Goal: Transaction & Acquisition: Book appointment/travel/reservation

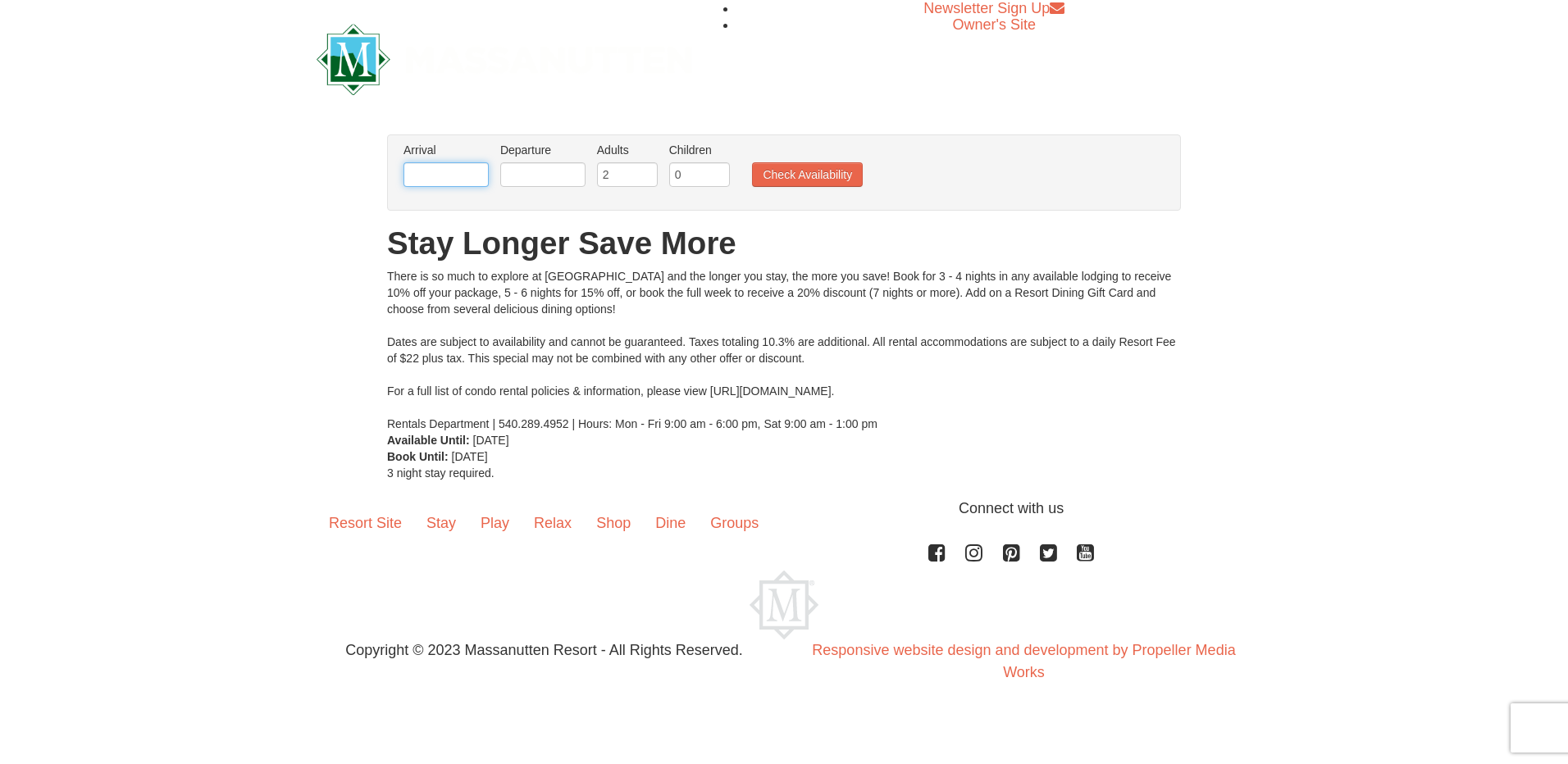
click at [446, 180] on input "text" at bounding box center [445, 174] width 86 height 25
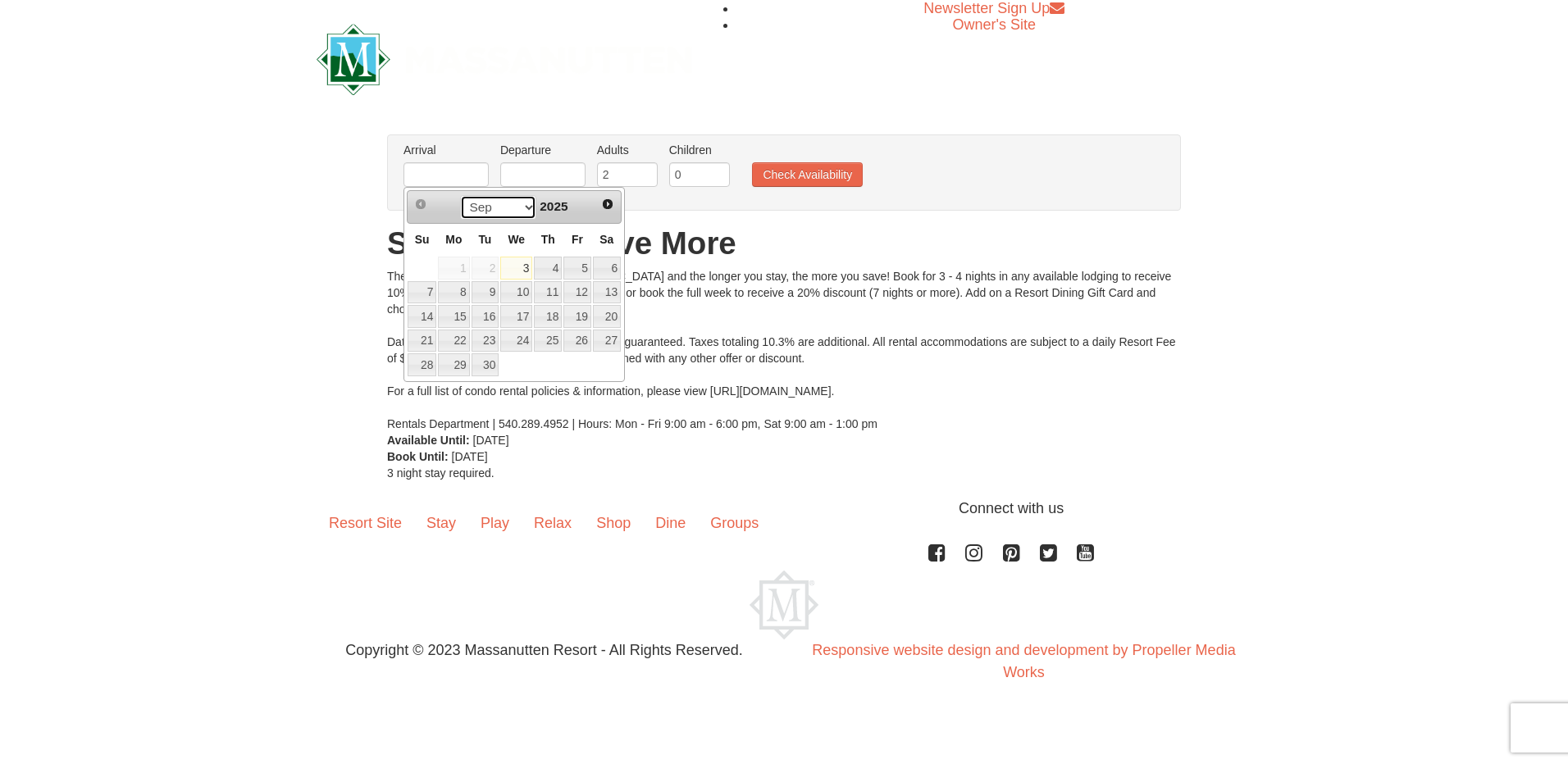
click at [523, 207] on select "Sep Oct Nov Dec" at bounding box center [498, 207] width 76 height 25
click at [584, 289] on link "12" at bounding box center [578, 292] width 28 height 23
type input "[DATE]"
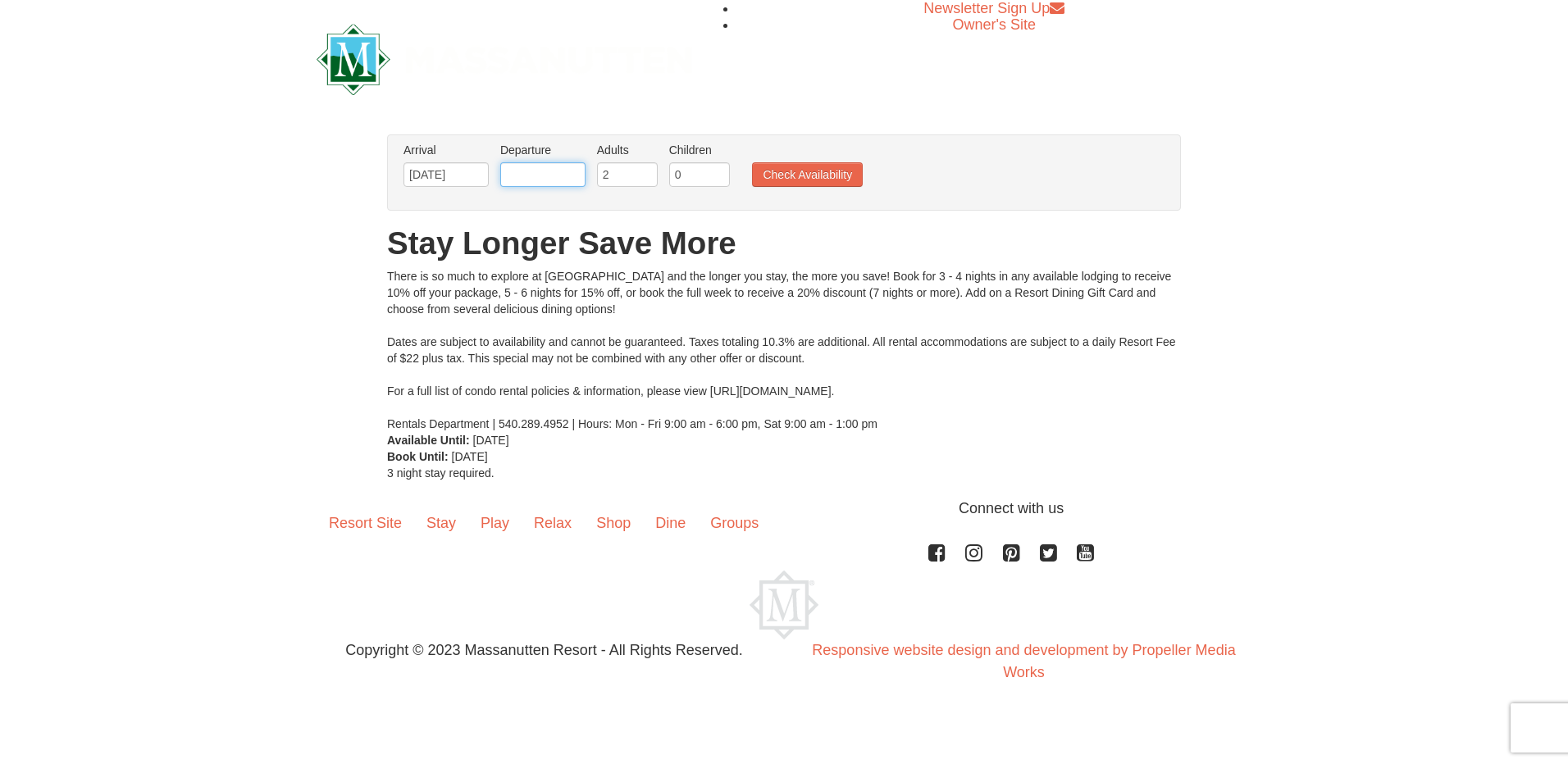
click at [542, 175] on input "text" at bounding box center [543, 174] width 86 height 25
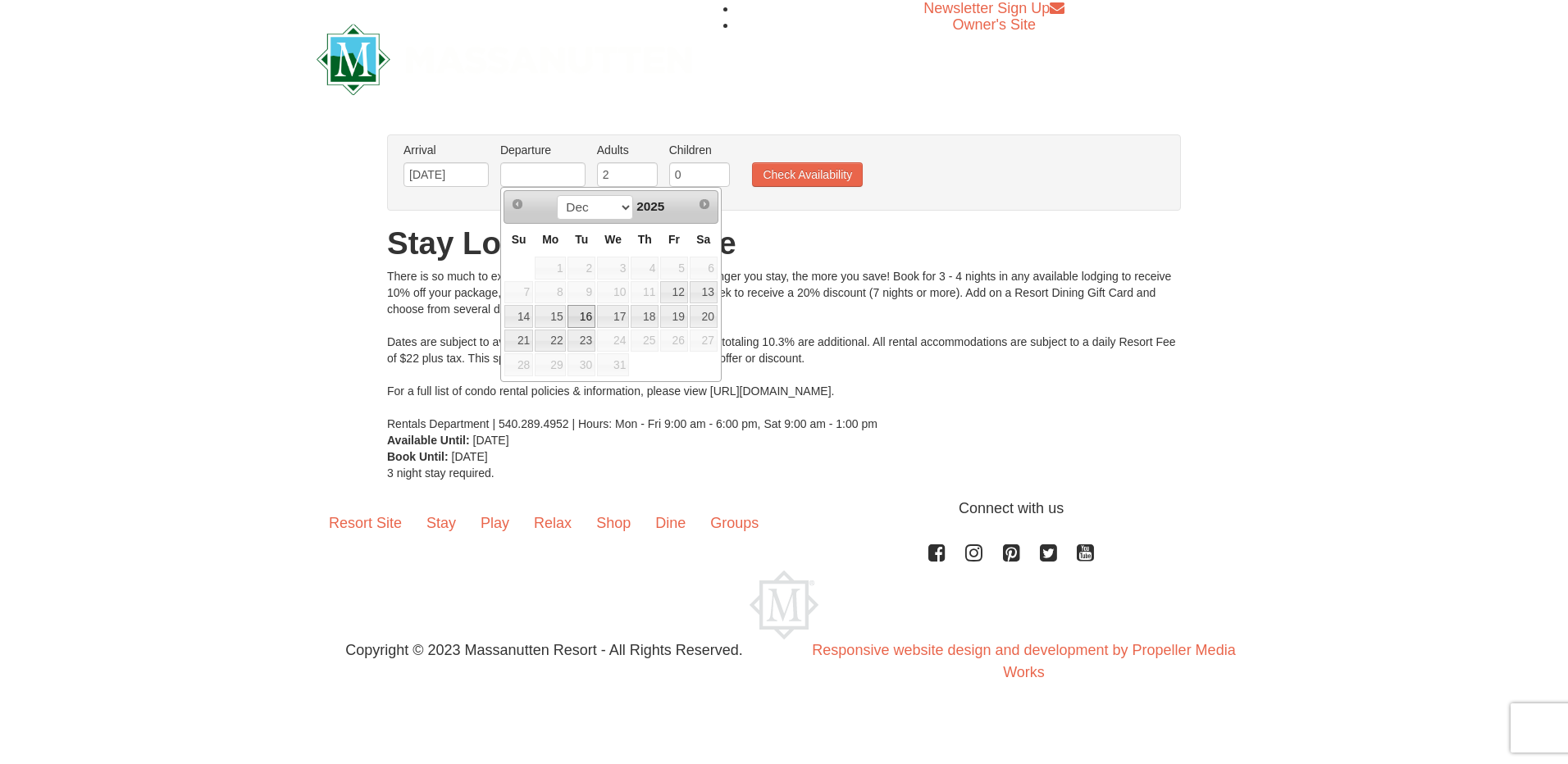
click at [583, 316] on link "16" at bounding box center [581, 316] width 28 height 23
type input "[DATE]"
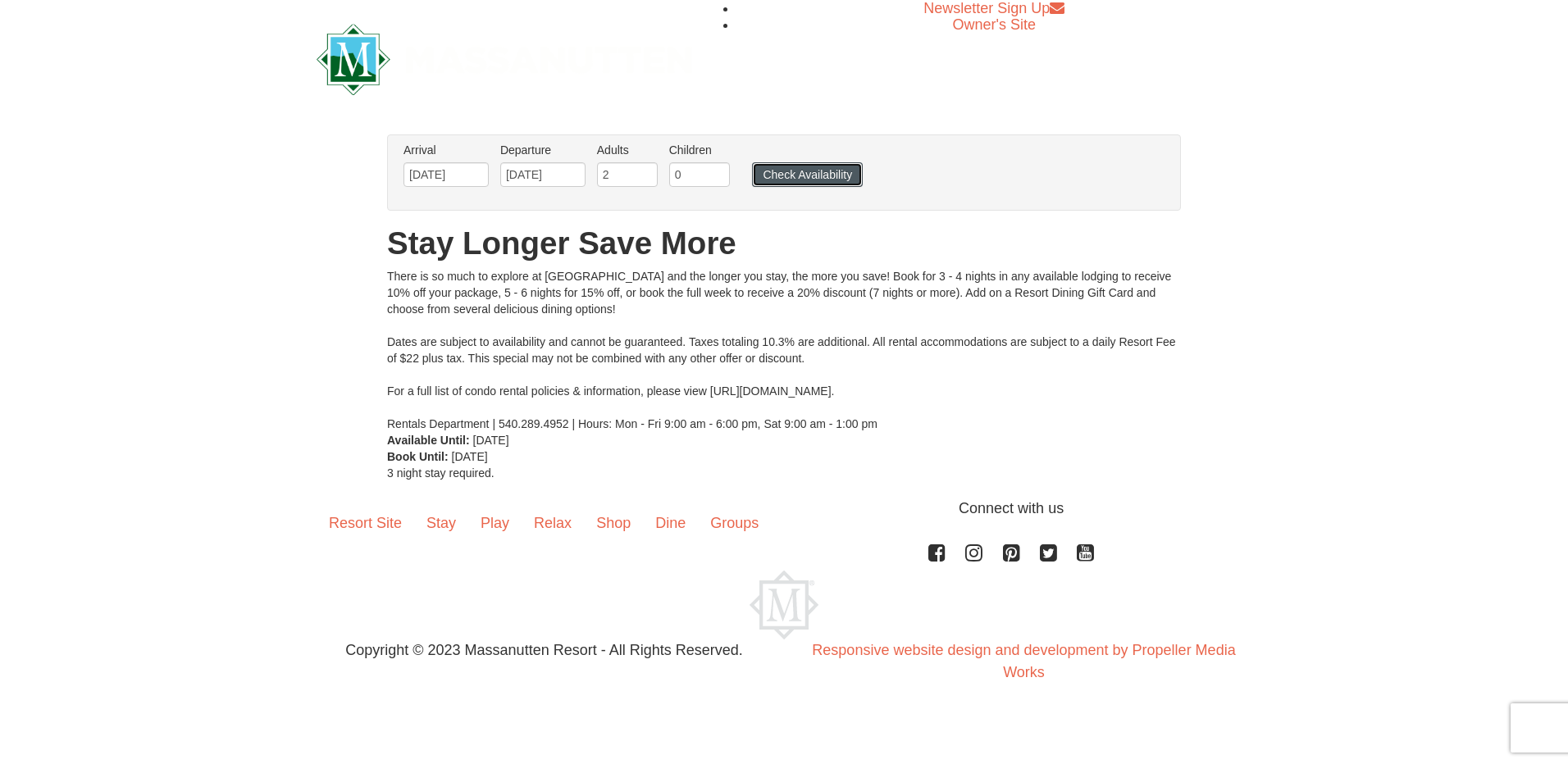
click at [788, 175] on button "Check Availability" at bounding box center [807, 174] width 110 height 25
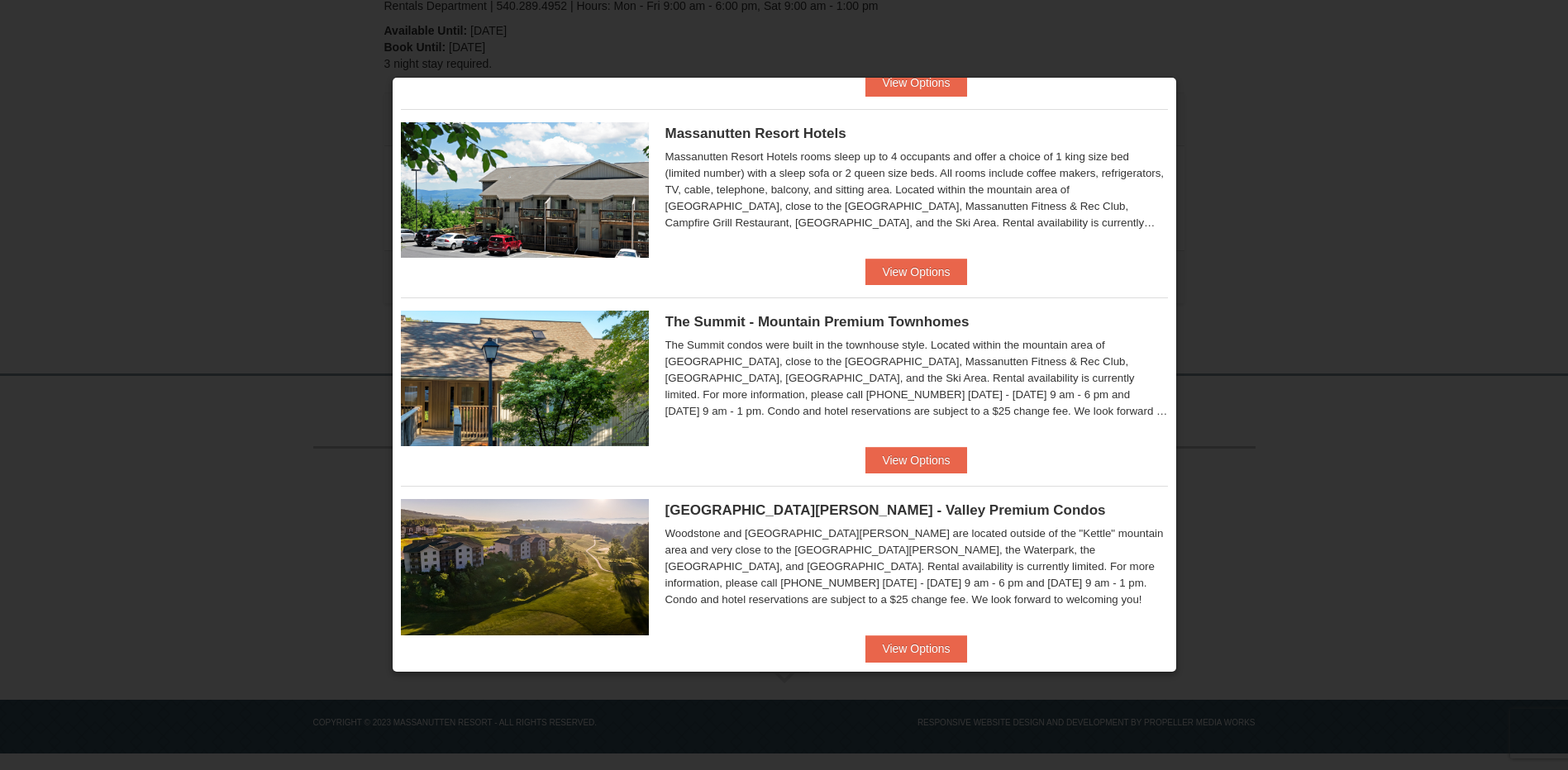
scroll to position [251, 0]
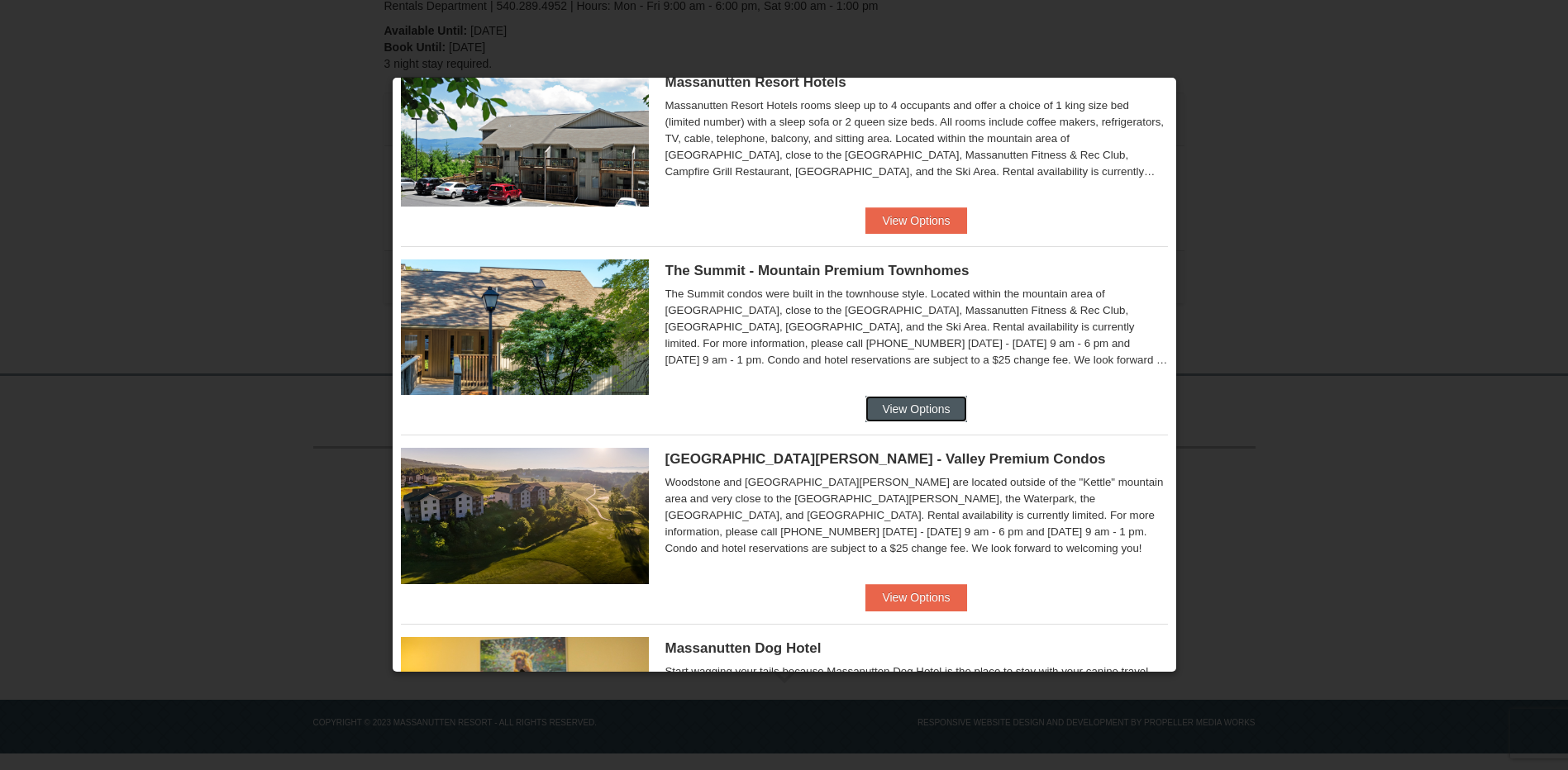
click at [876, 409] on button "View Options" at bounding box center [916, 409] width 101 height 27
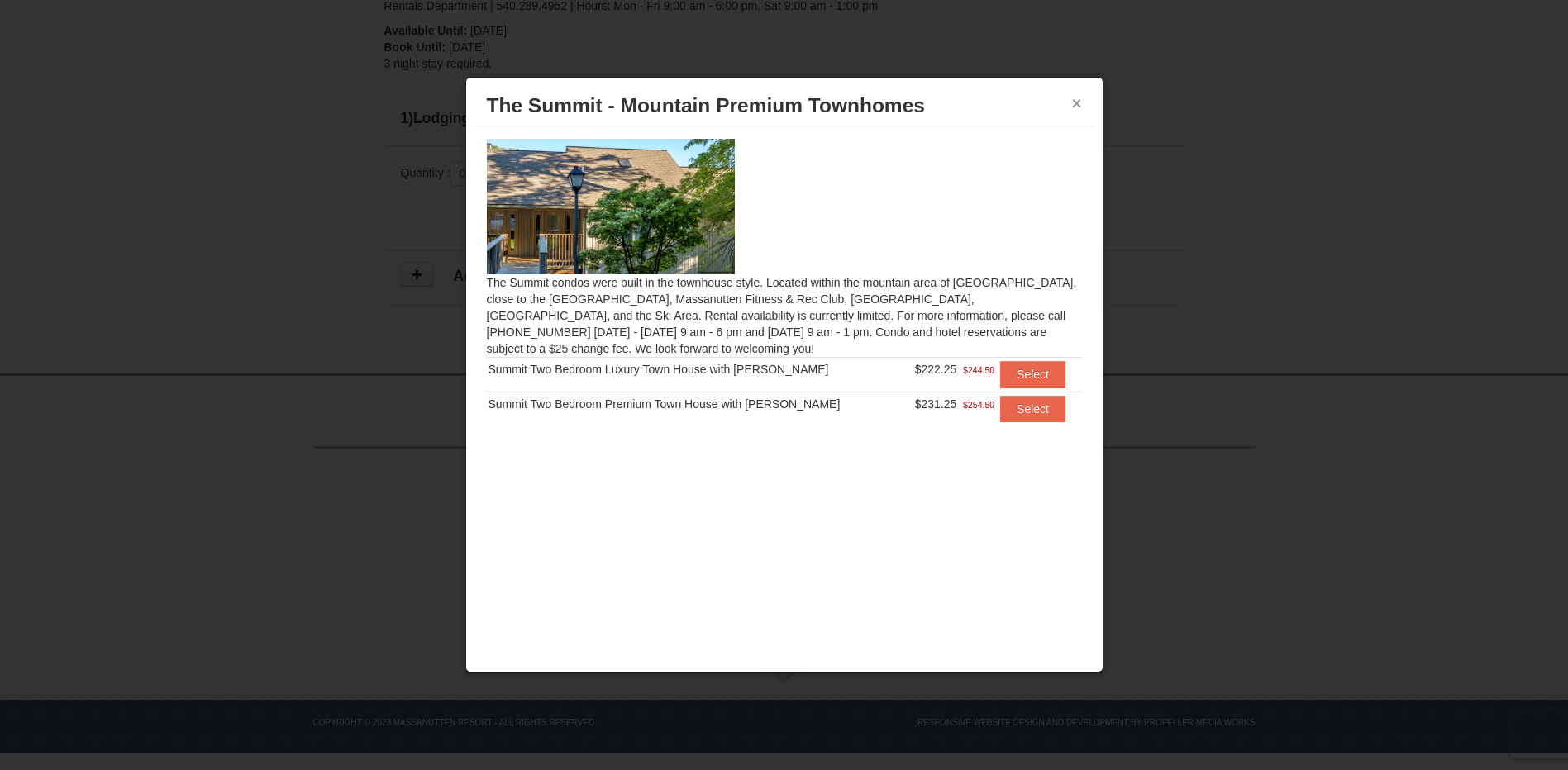
click at [1072, 99] on button "×" at bounding box center [1077, 103] width 10 height 17
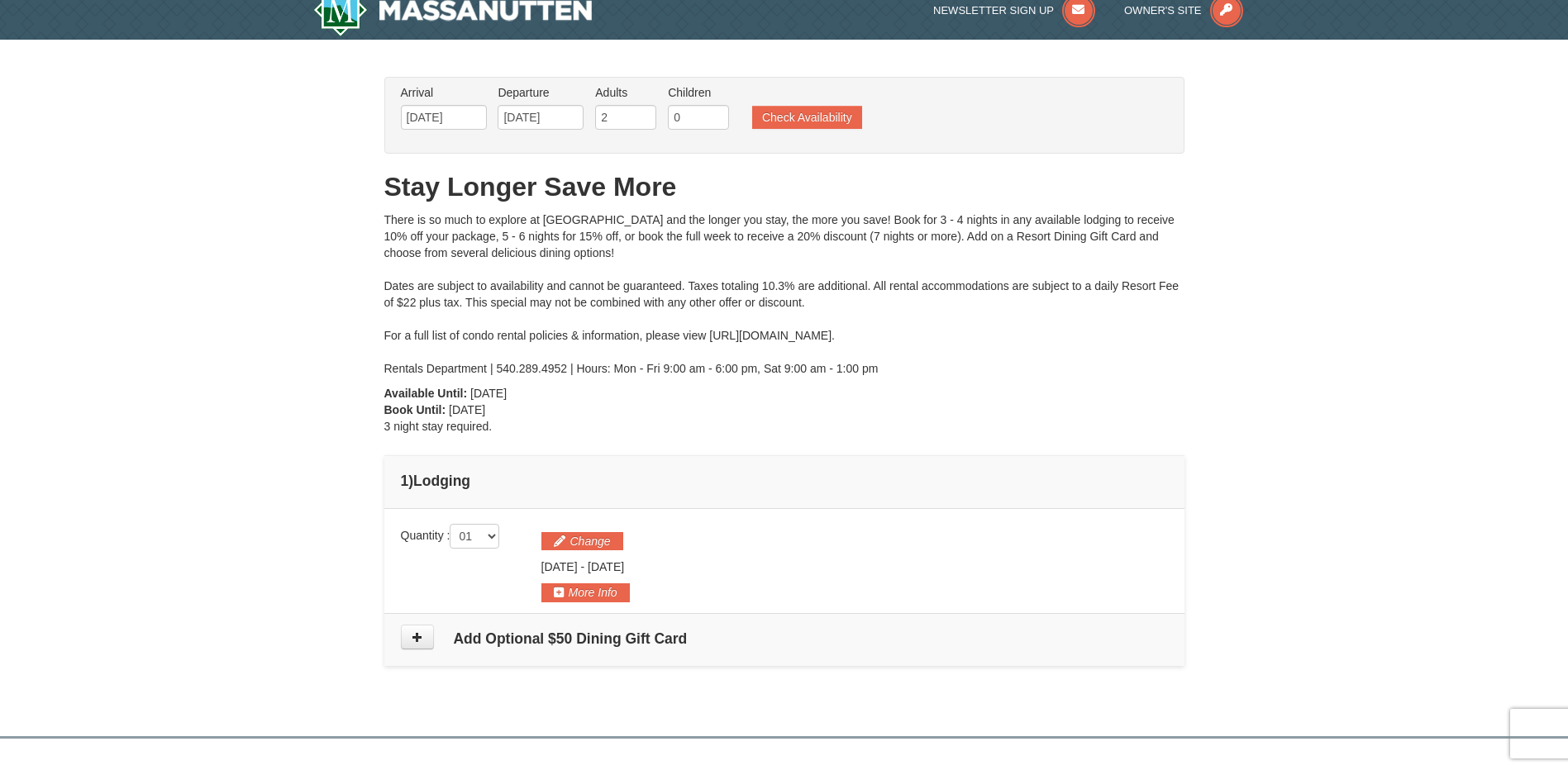
scroll to position [0, 0]
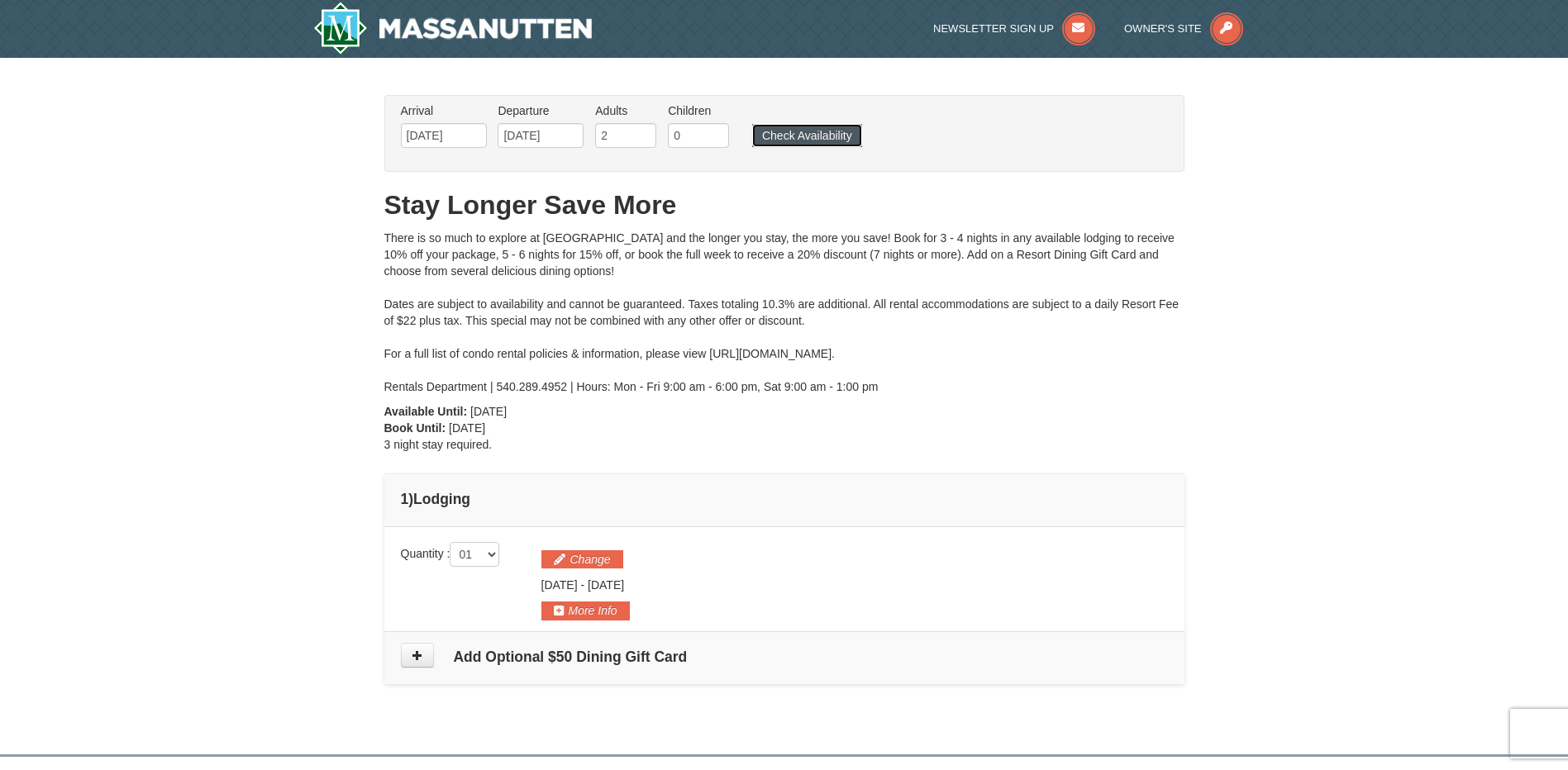
click at [795, 138] on button "Check Availability" at bounding box center [807, 135] width 110 height 23
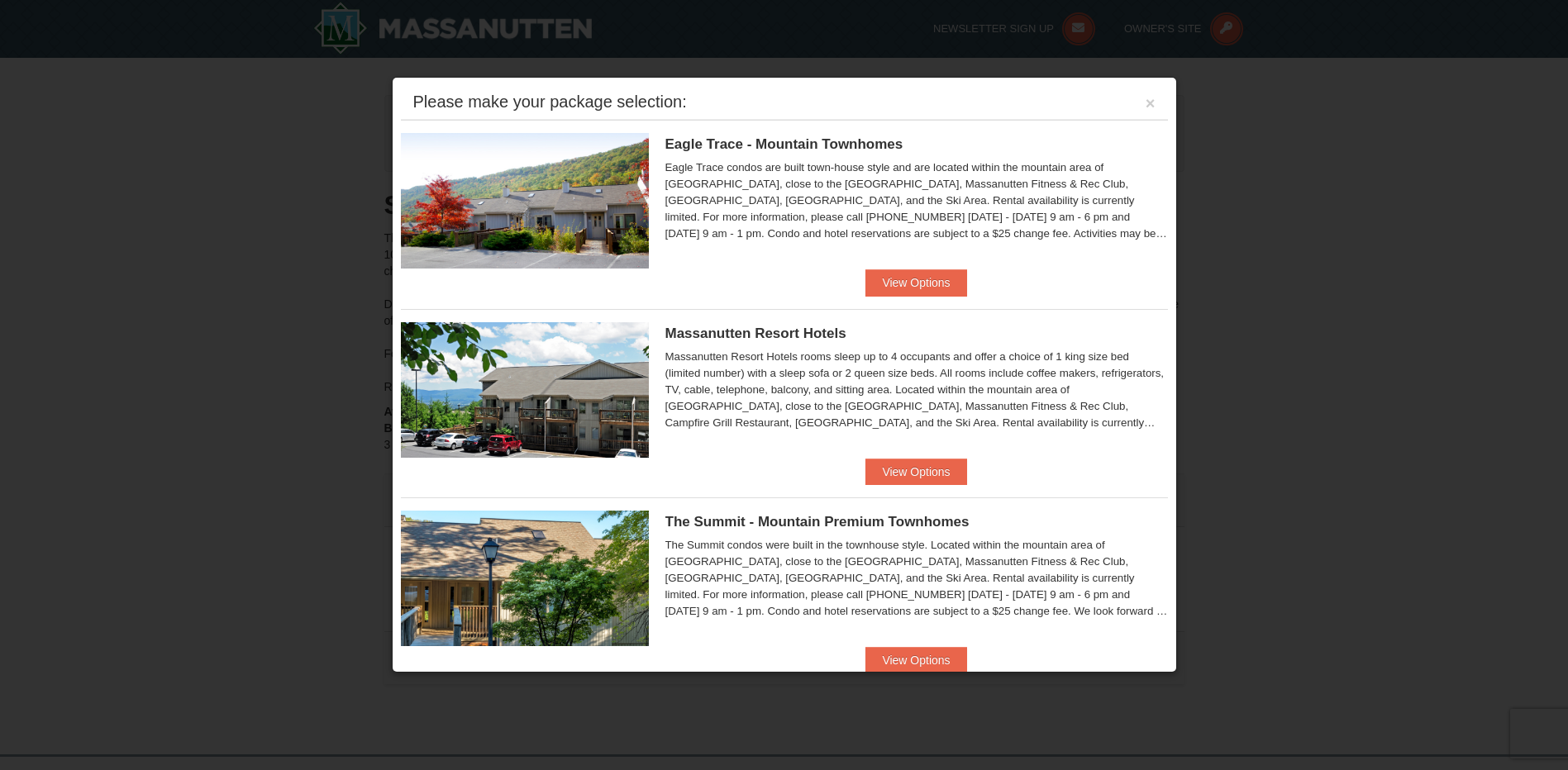
click at [553, 211] on img at bounding box center [526, 201] width 248 height 135
click at [514, 186] on img at bounding box center [526, 201] width 248 height 135
click at [521, 216] on img at bounding box center [526, 201] width 248 height 135
click at [888, 278] on button "View Options" at bounding box center [916, 282] width 101 height 27
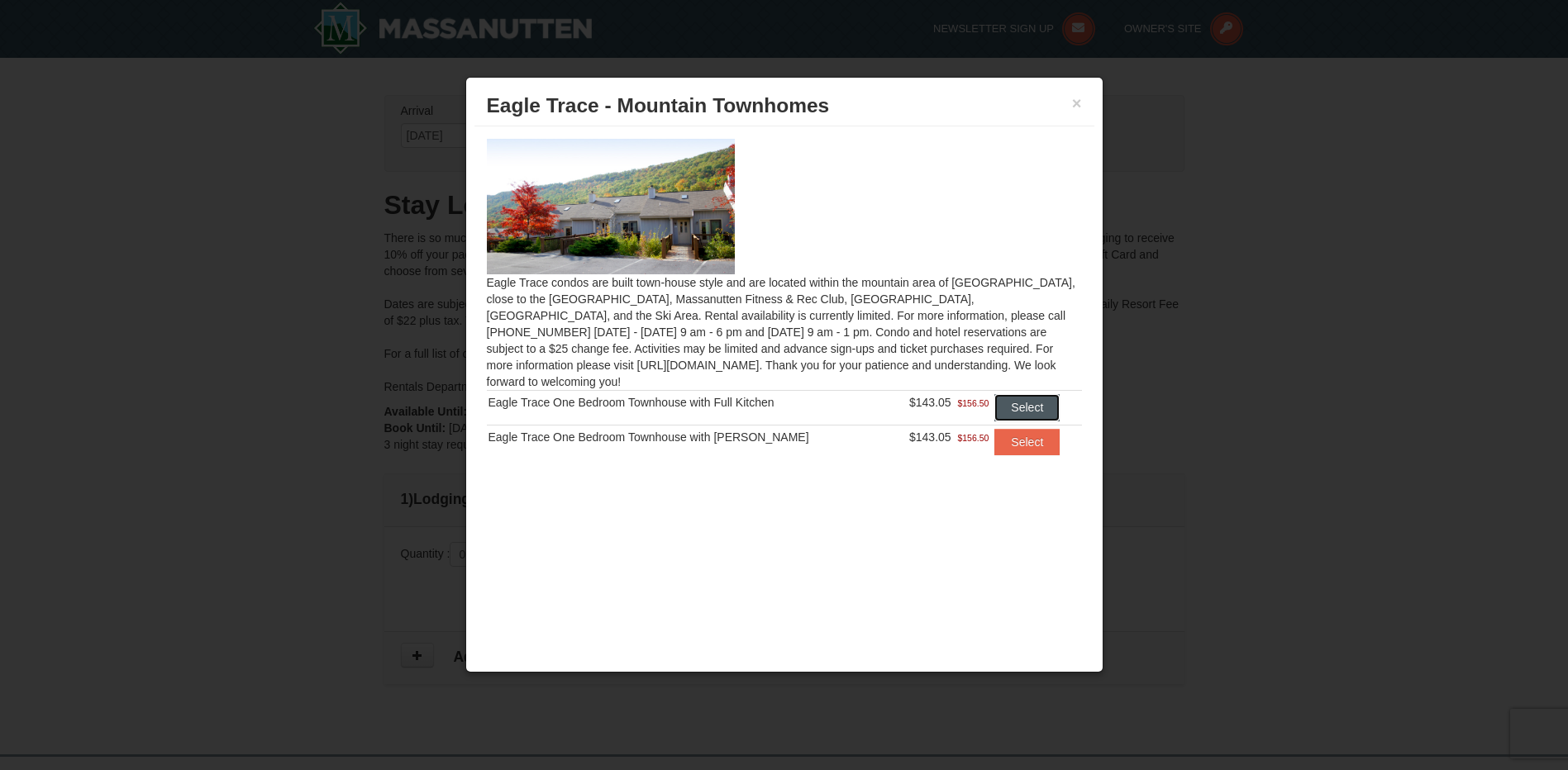
click at [995, 394] on button "Select" at bounding box center [1027, 407] width 66 height 27
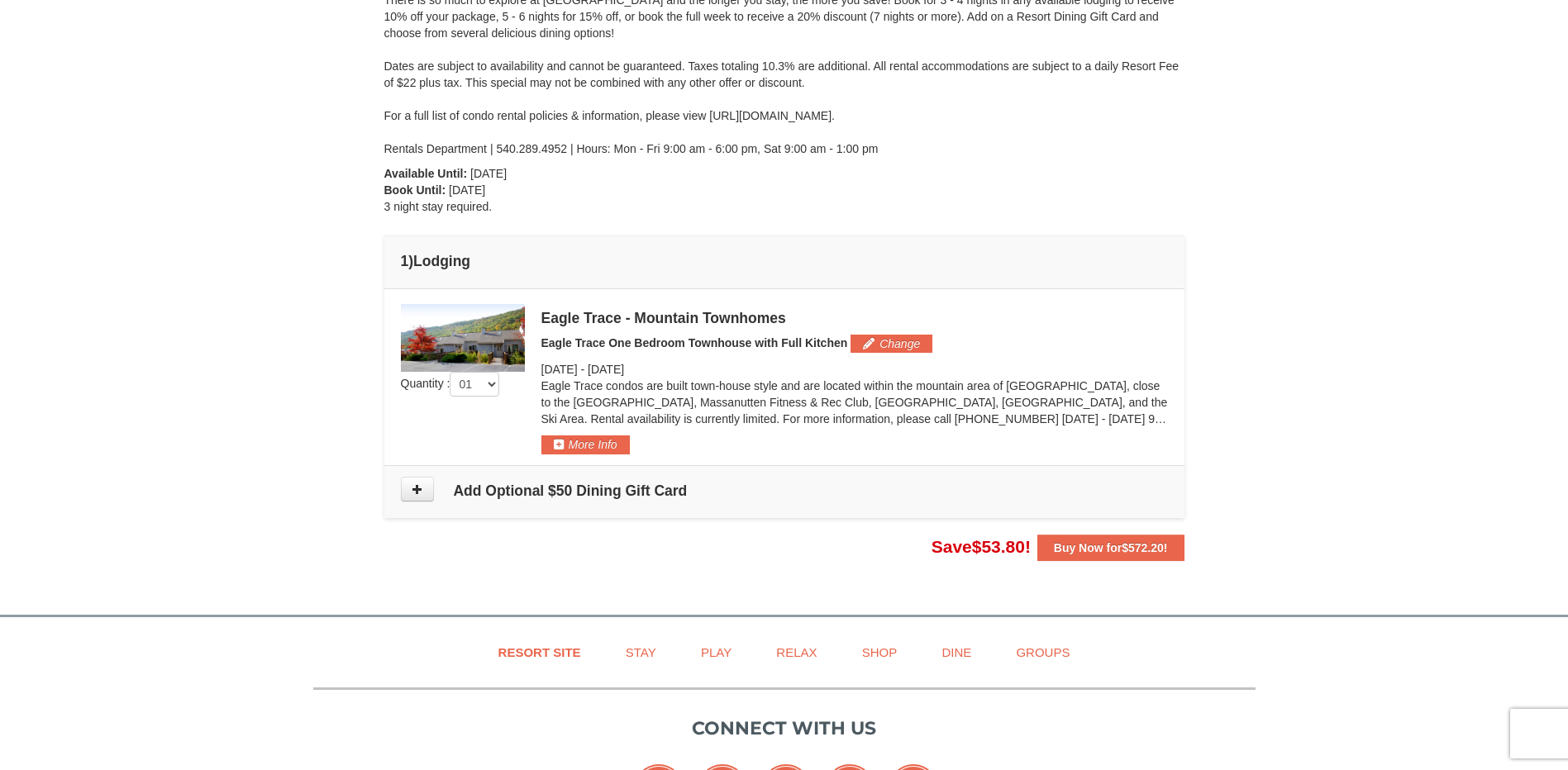
scroll to position [248, 0]
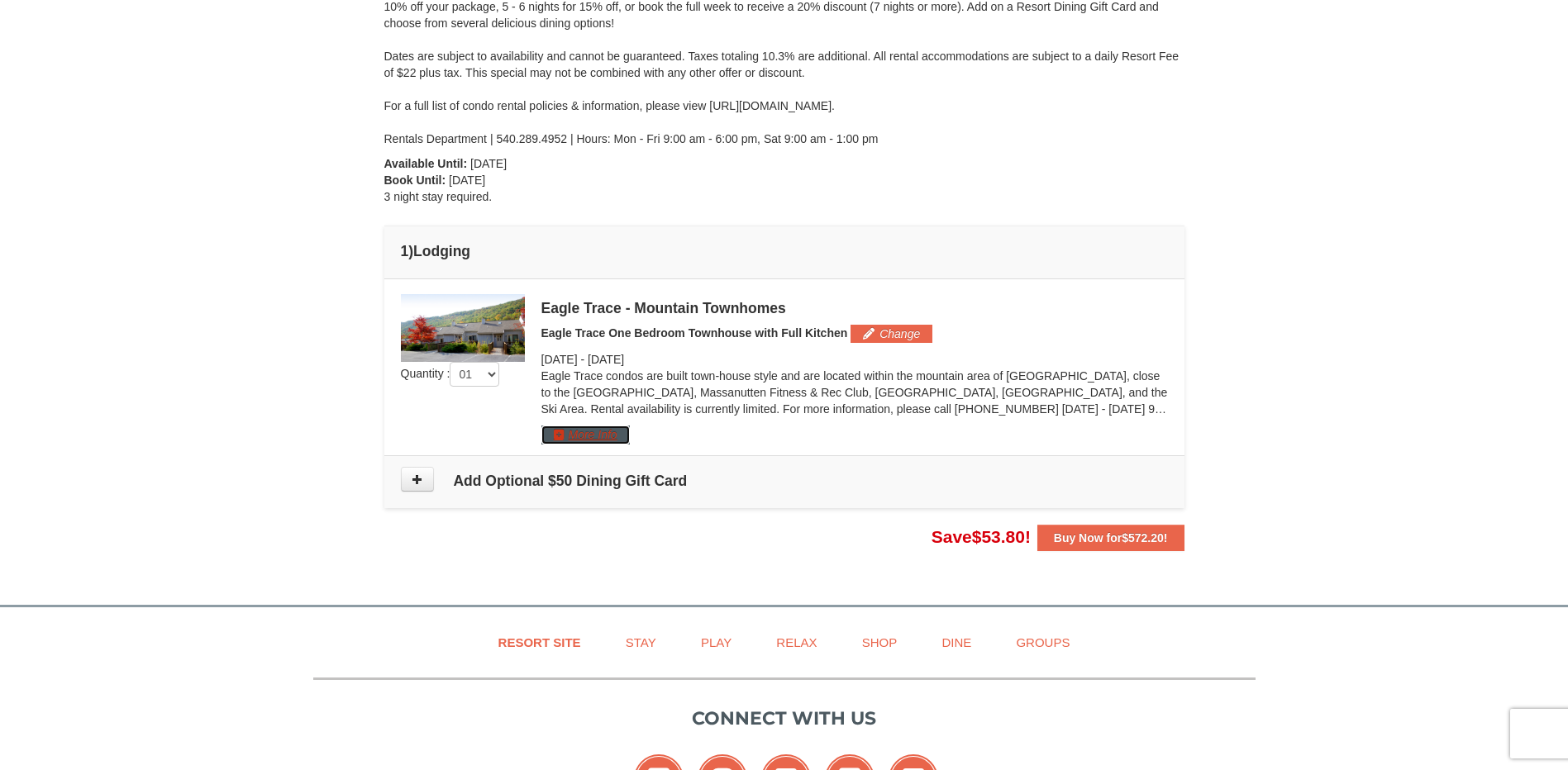
click at [585, 435] on button "More Info" at bounding box center [585, 435] width 88 height 18
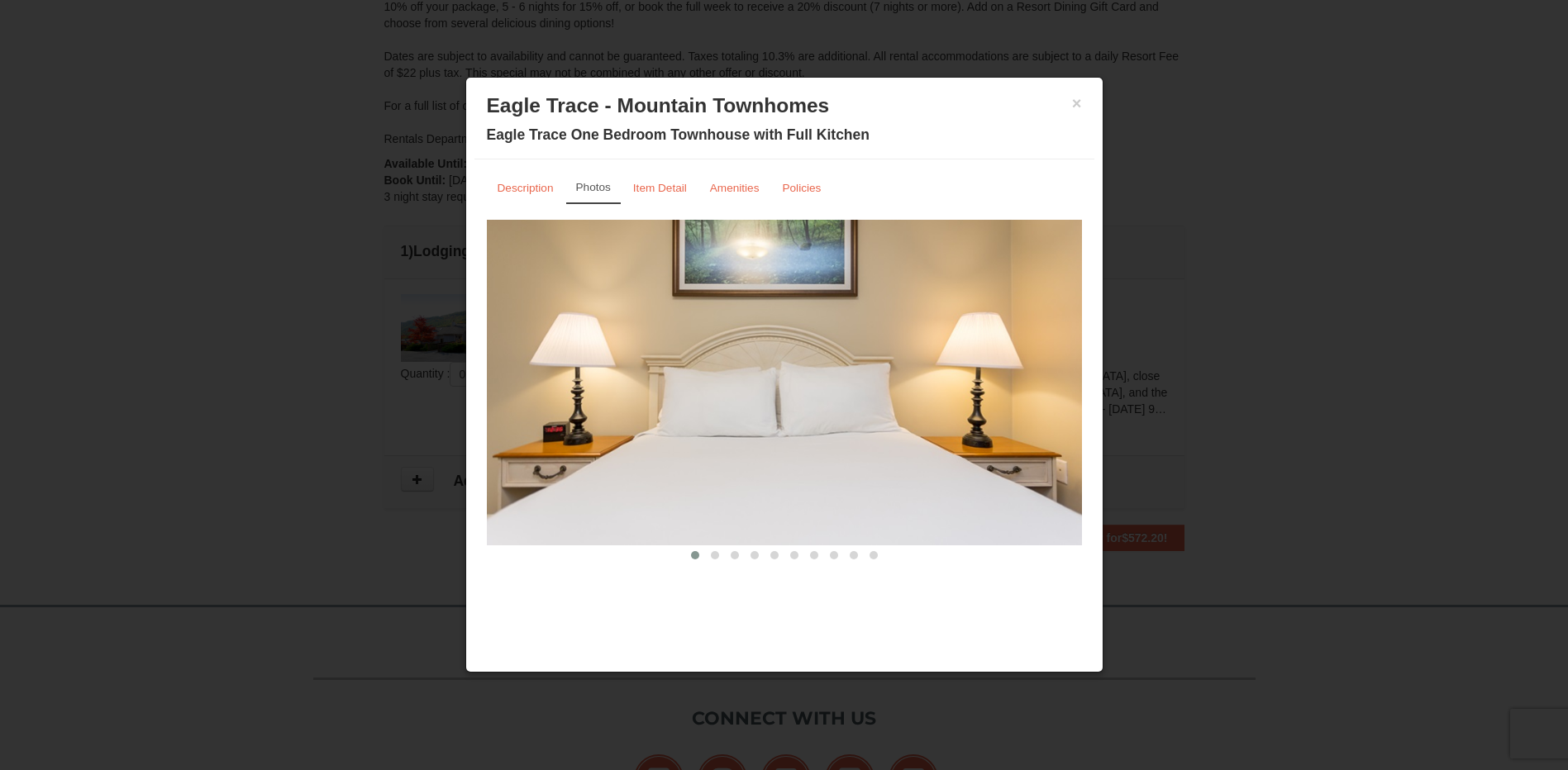
click at [962, 385] on img at bounding box center [784, 383] width 595 height 326
click at [898, 430] on img at bounding box center [784, 383] width 595 height 326
click at [721, 554] on button at bounding box center [715, 555] width 20 height 17
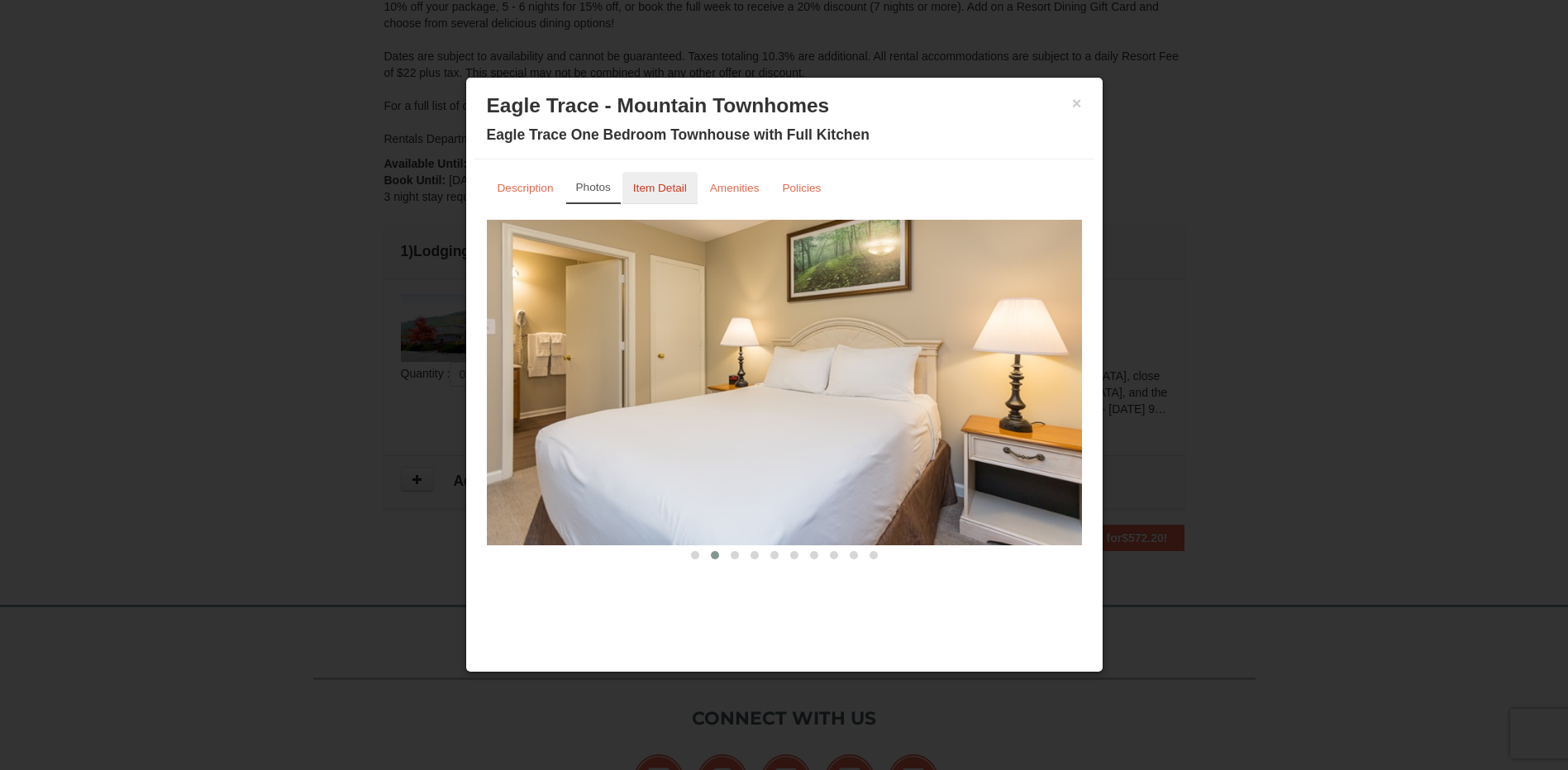
click at [662, 185] on small "Item Detail" at bounding box center [660, 188] width 54 height 12
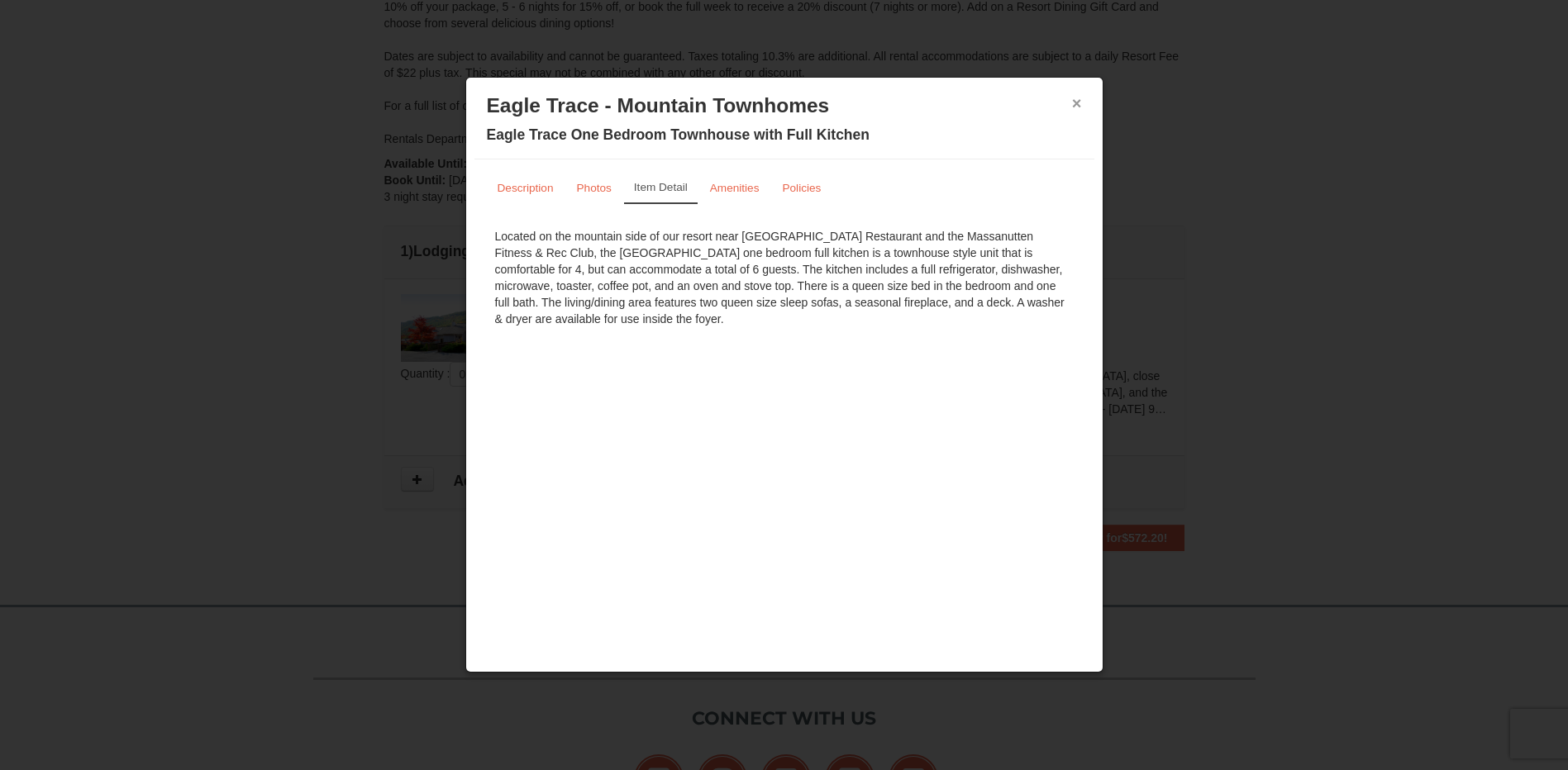
click at [1077, 101] on button "×" at bounding box center [1077, 103] width 10 height 17
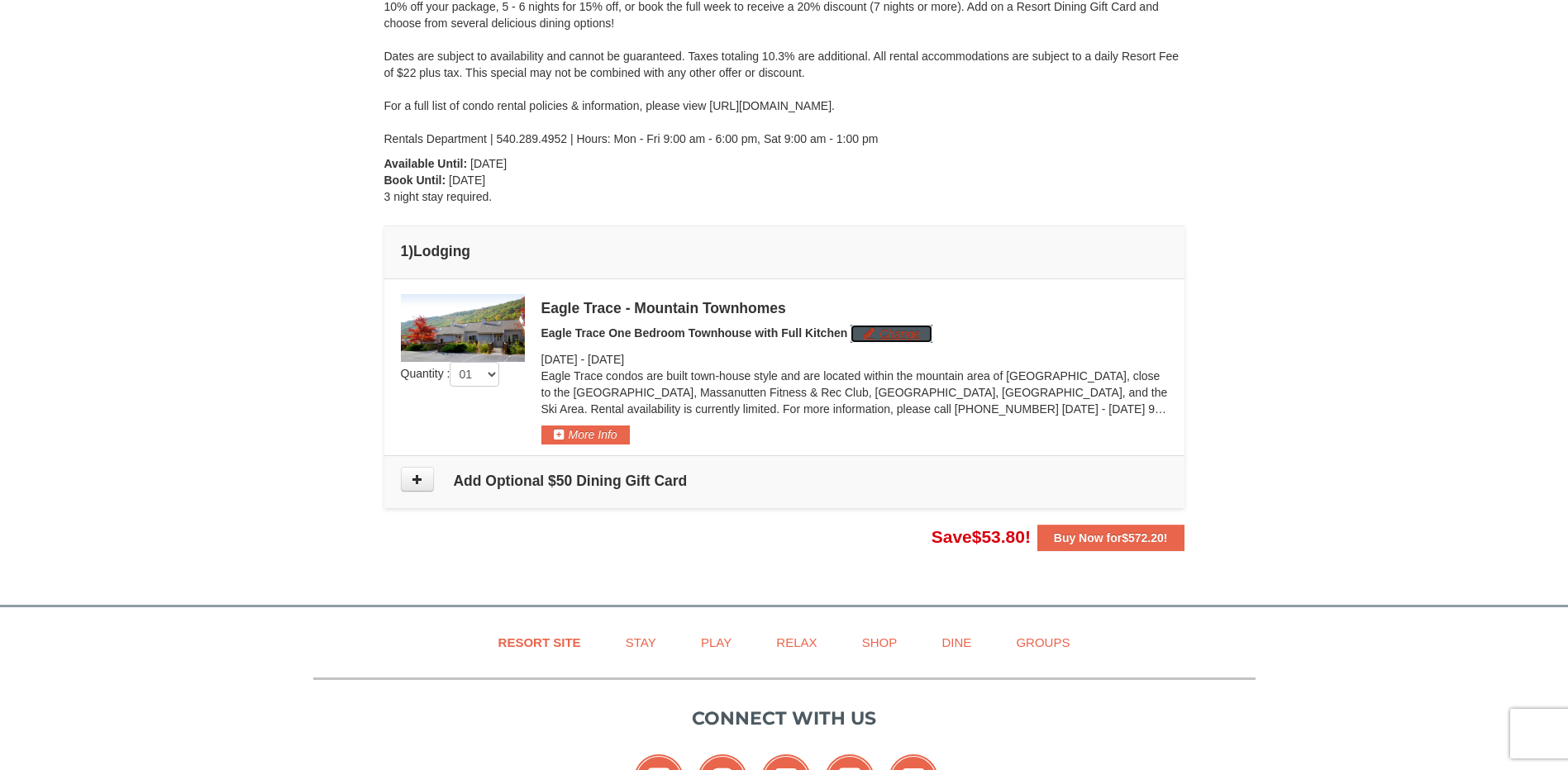
click at [884, 332] on button "Change" at bounding box center [891, 334] width 81 height 18
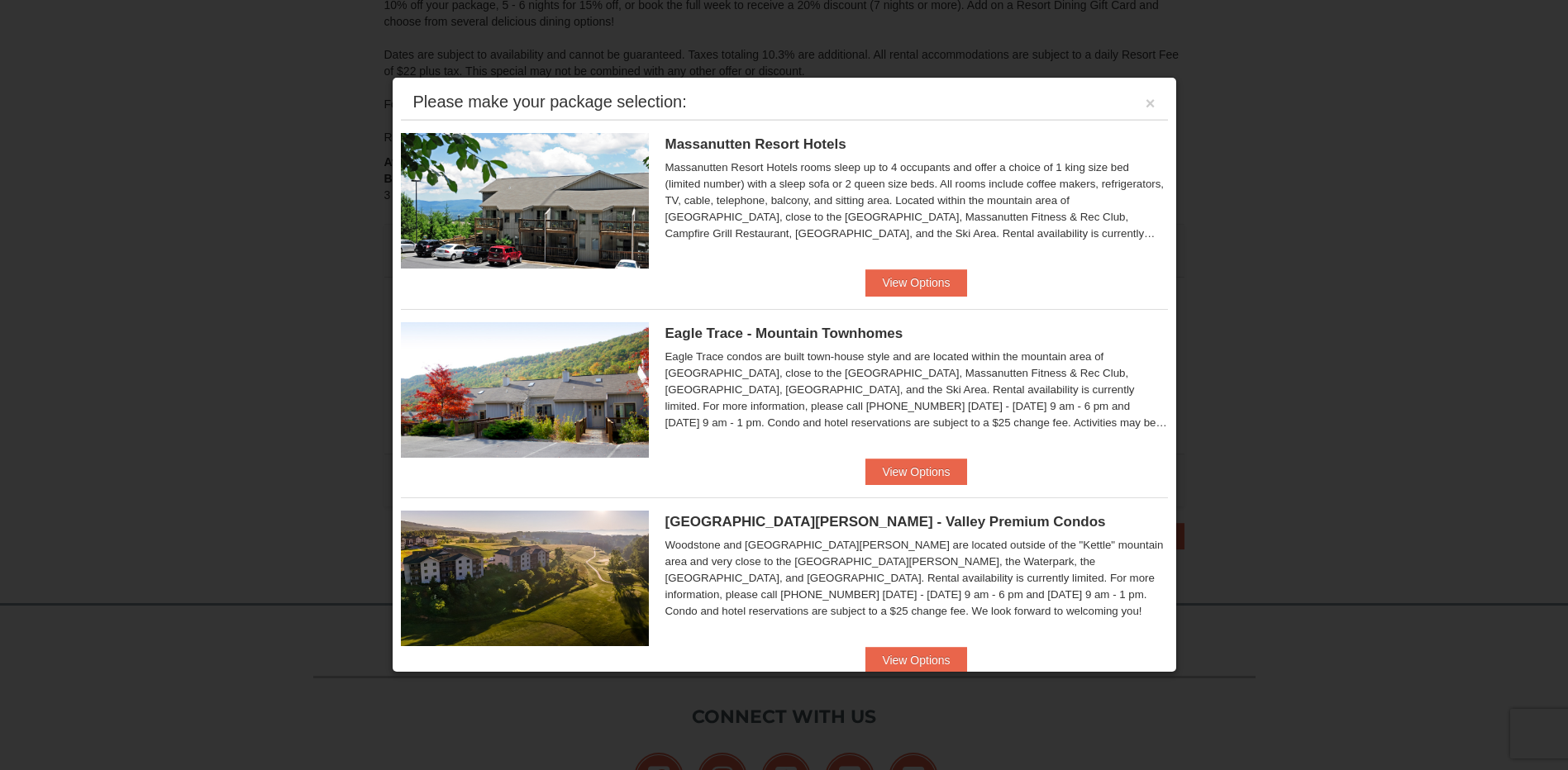
scroll to position [231, 0]
click at [897, 465] on button "View Options" at bounding box center [916, 472] width 101 height 27
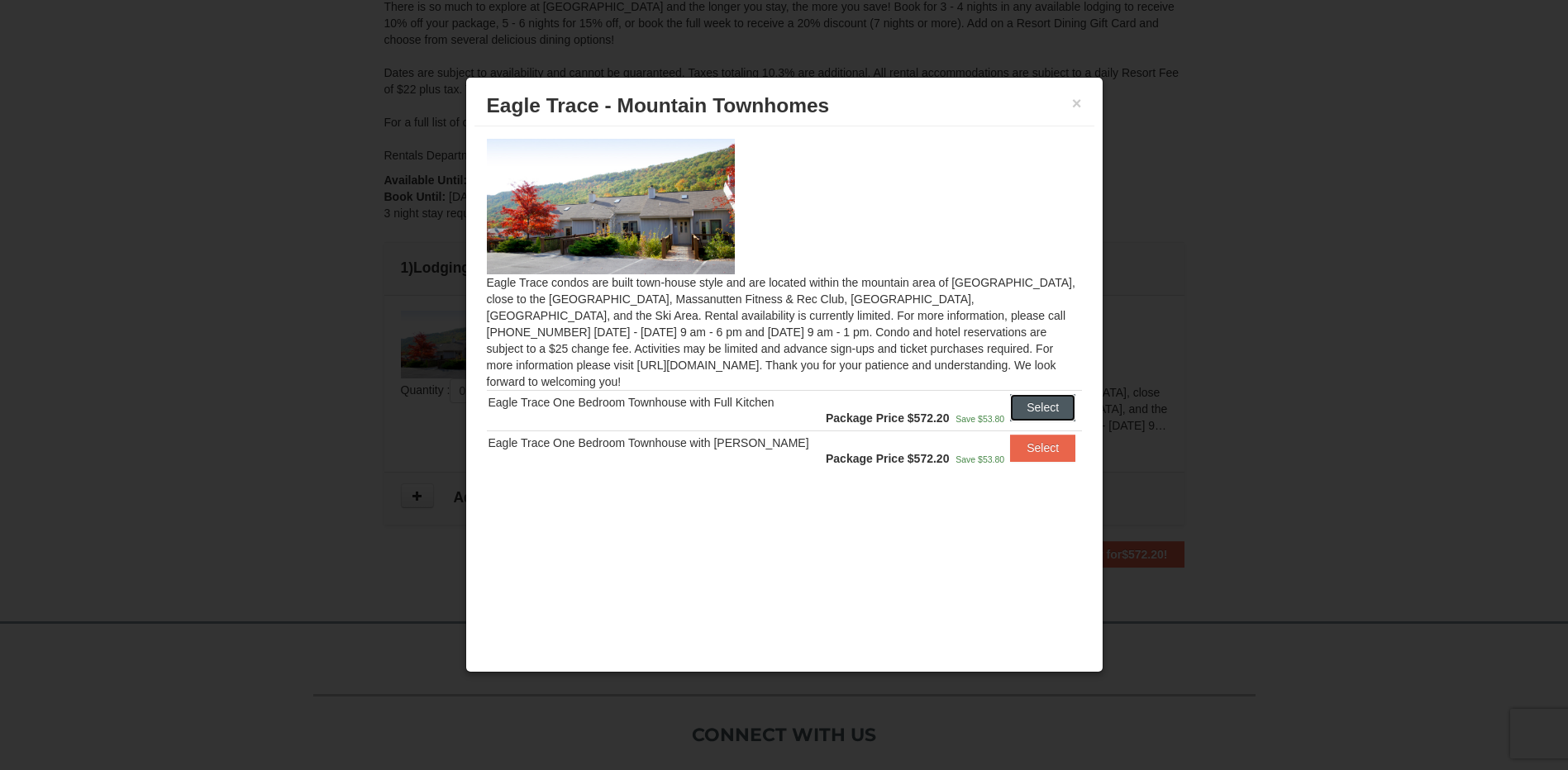
click at [1024, 394] on button "Select" at bounding box center [1043, 407] width 66 height 27
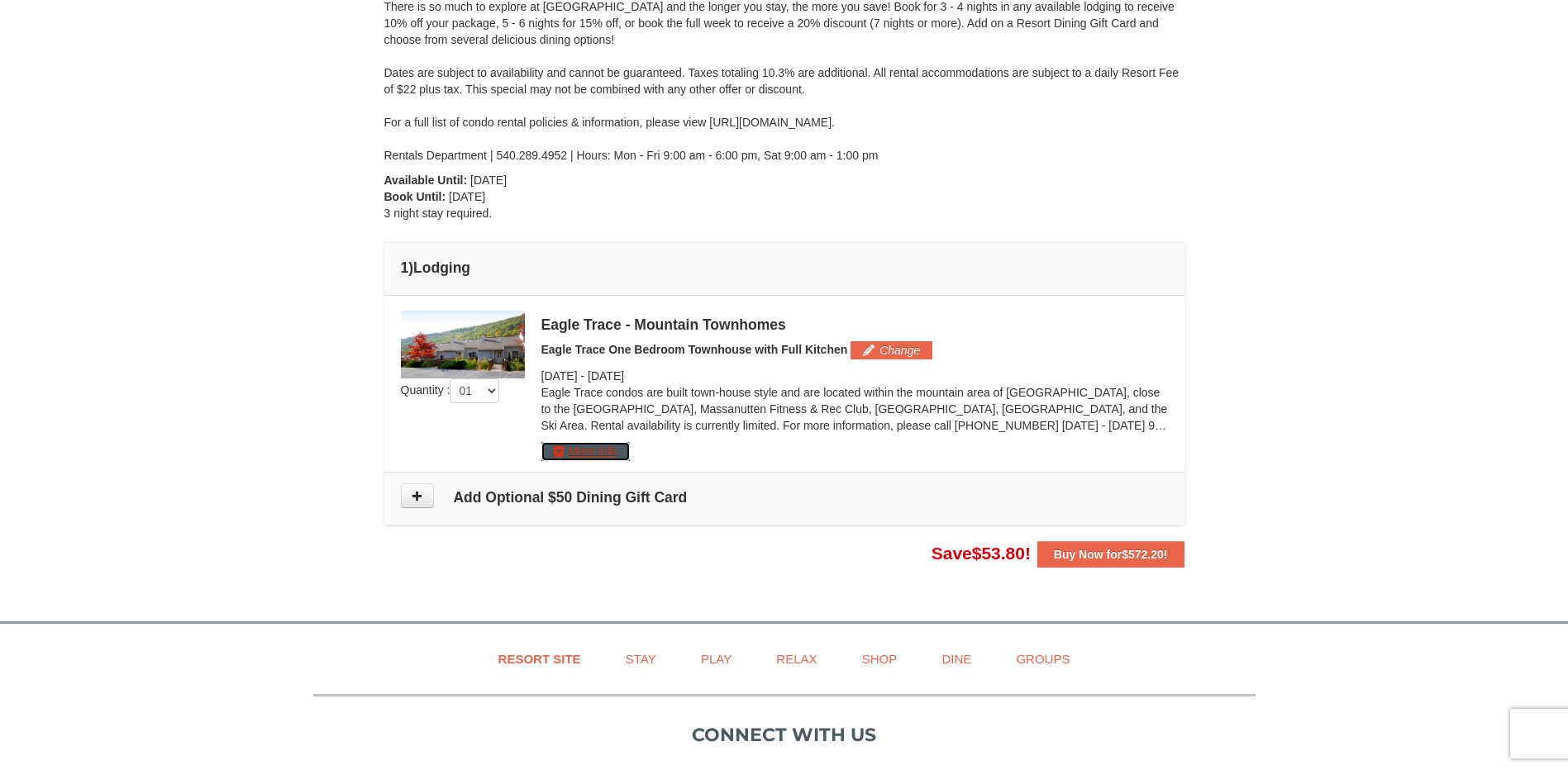
click at [601, 451] on button "More Info" at bounding box center [585, 451] width 88 height 18
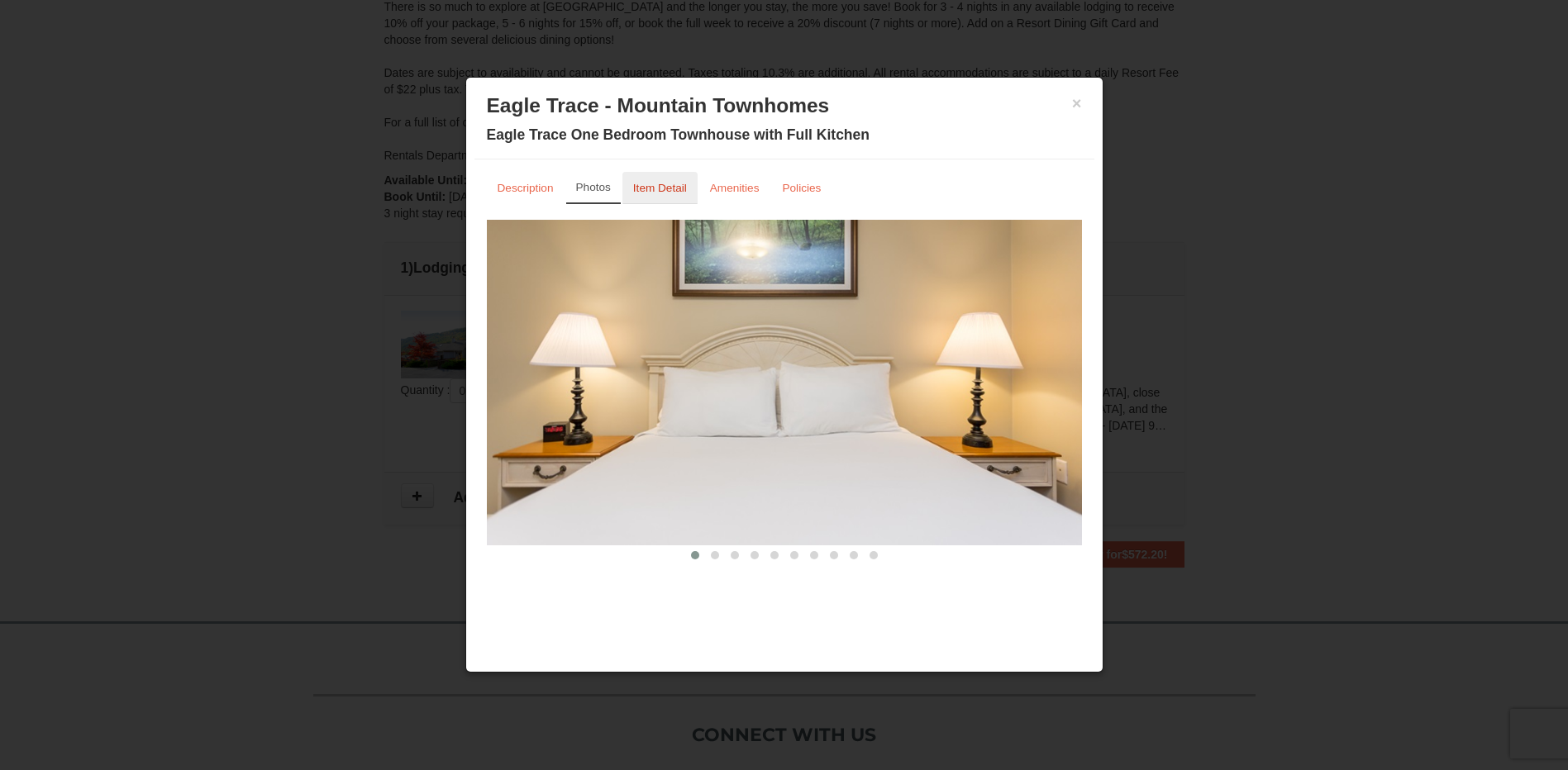
click at [668, 189] on small "Item Detail" at bounding box center [660, 188] width 54 height 12
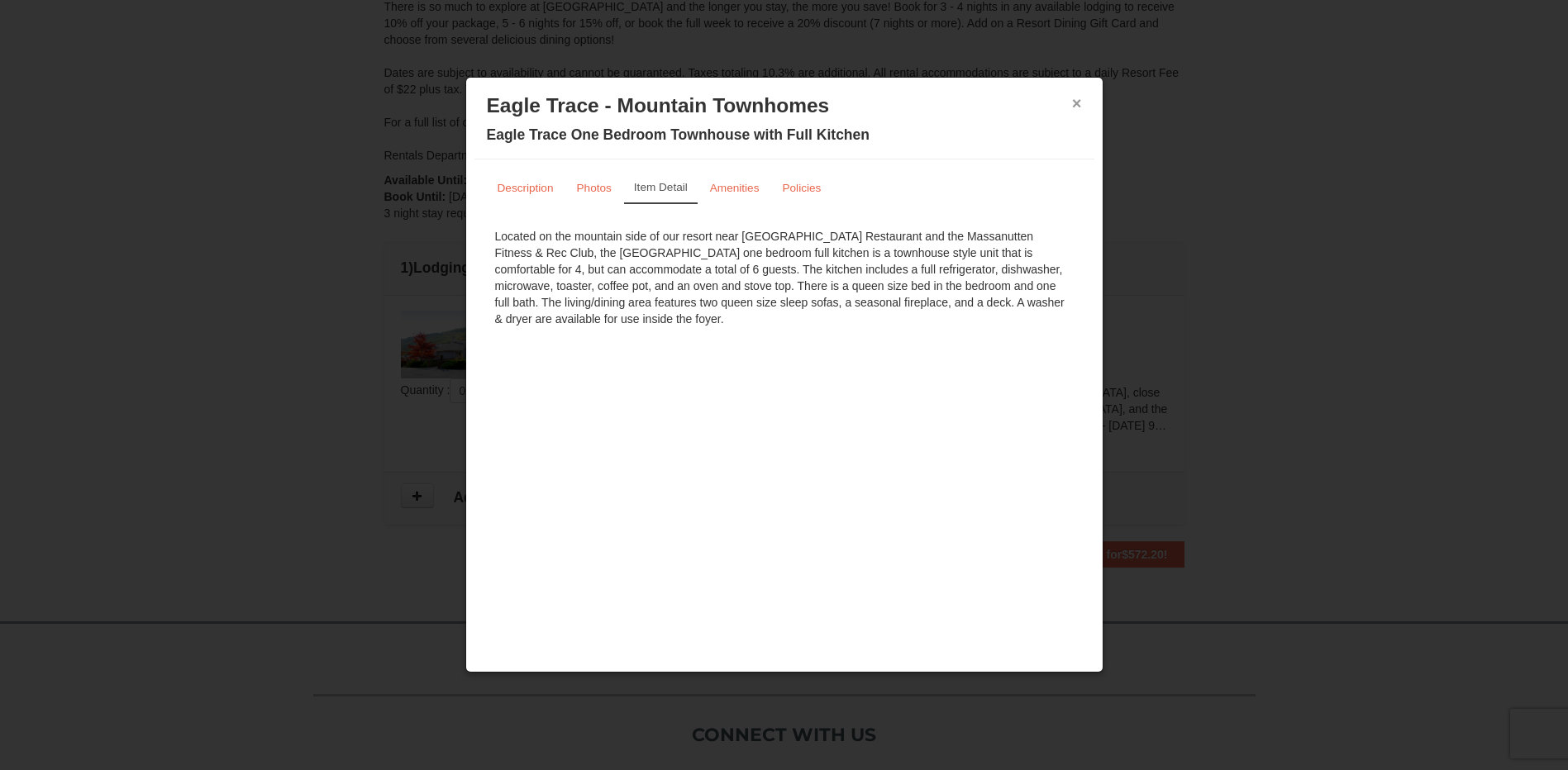
click at [1079, 102] on button "×" at bounding box center [1077, 103] width 10 height 17
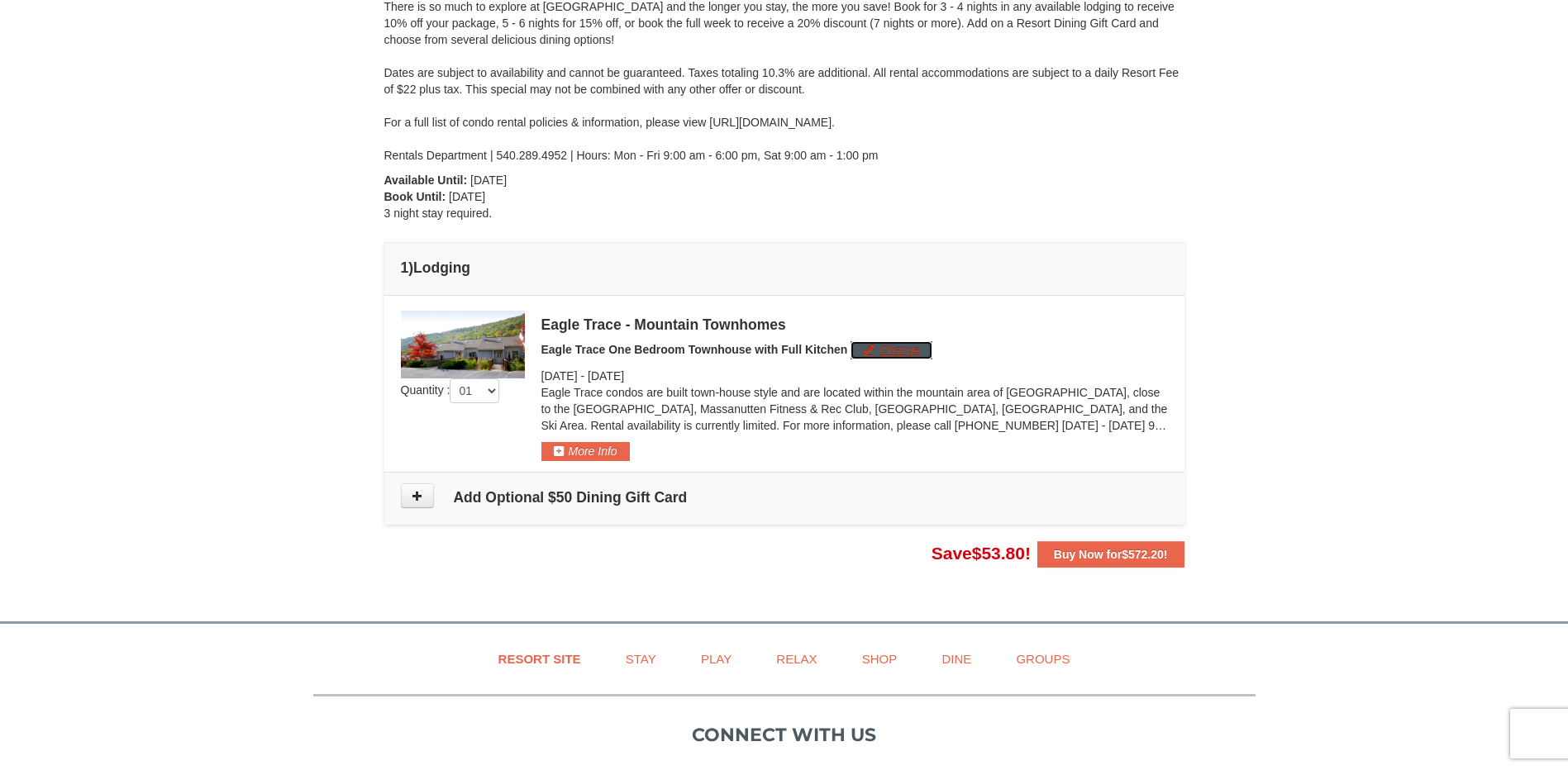
click at [897, 347] on button "Change" at bounding box center [891, 351] width 81 height 18
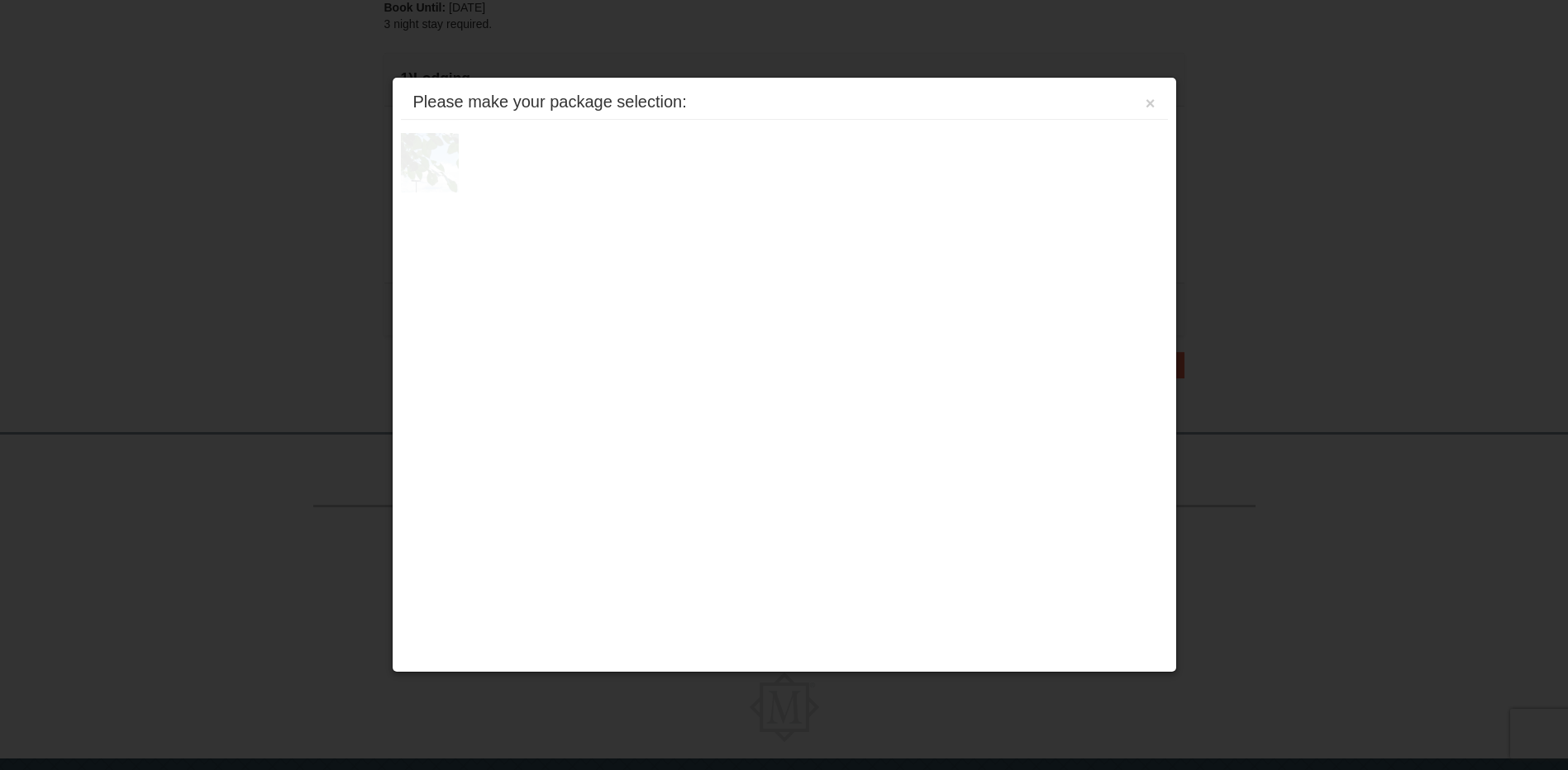
scroll to position [480, 0]
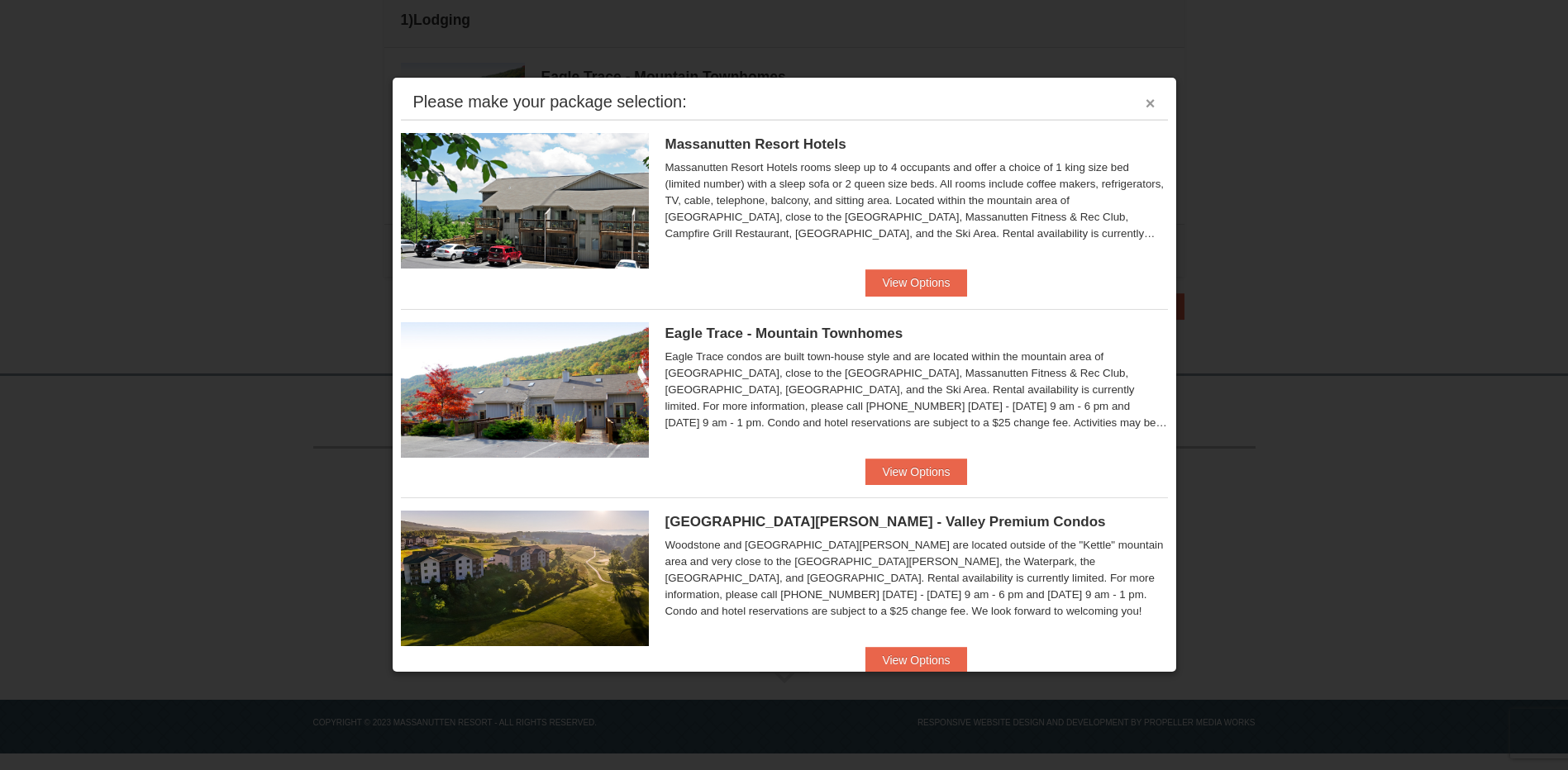
click at [1146, 103] on button "×" at bounding box center [1151, 103] width 10 height 17
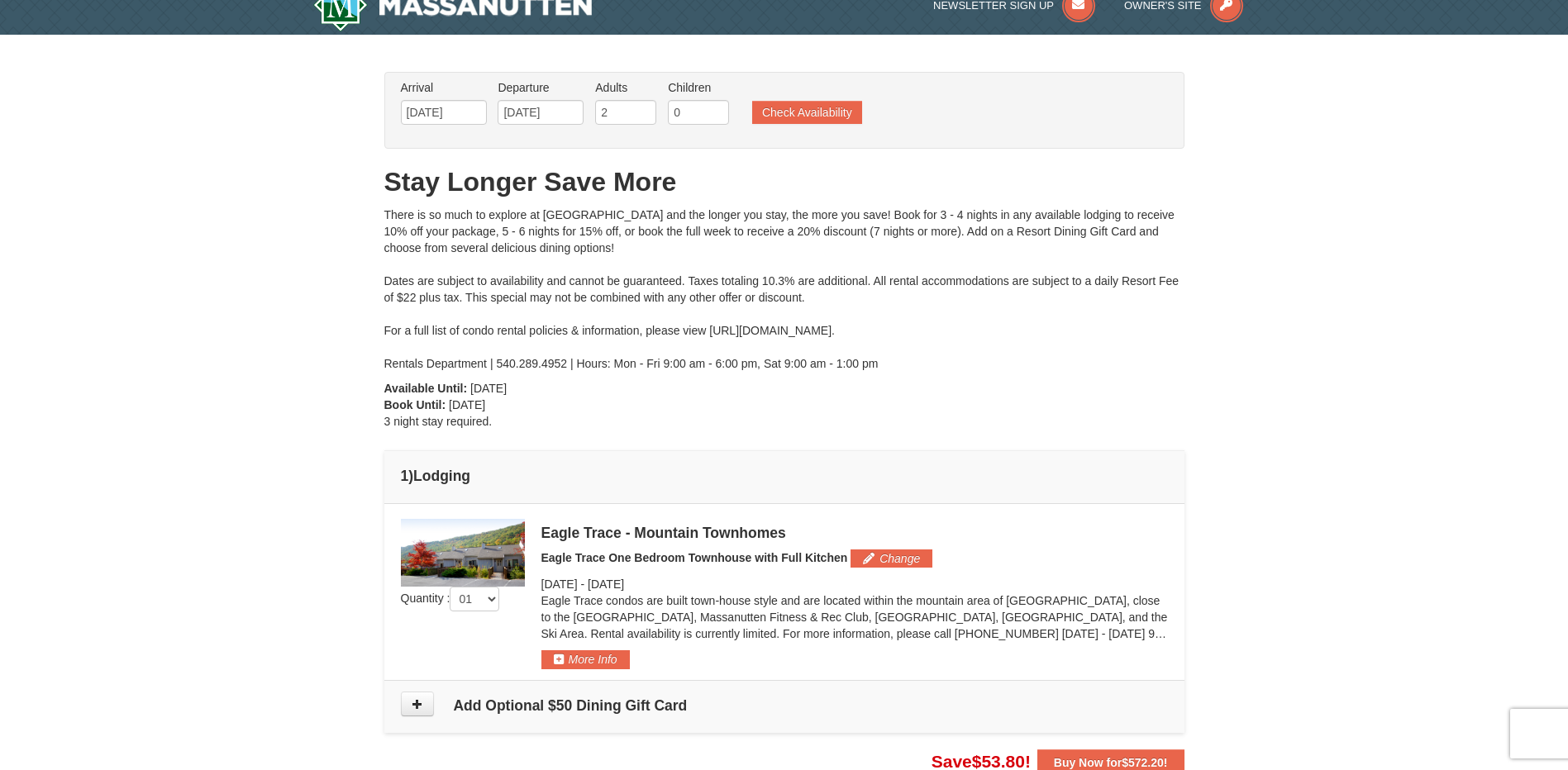
scroll to position [0, 0]
